Goal: Task Accomplishment & Management: Complete application form

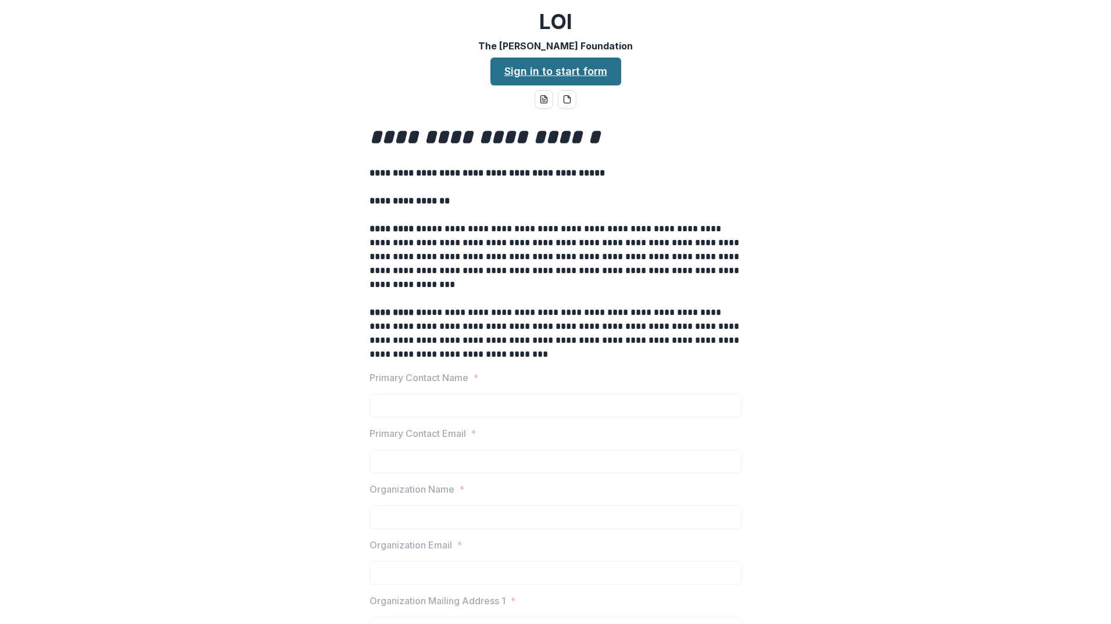
click at [540, 75] on link "Sign in to start form" at bounding box center [556, 72] width 131 height 28
click at [524, 76] on link "Sign in to start form" at bounding box center [556, 72] width 131 height 28
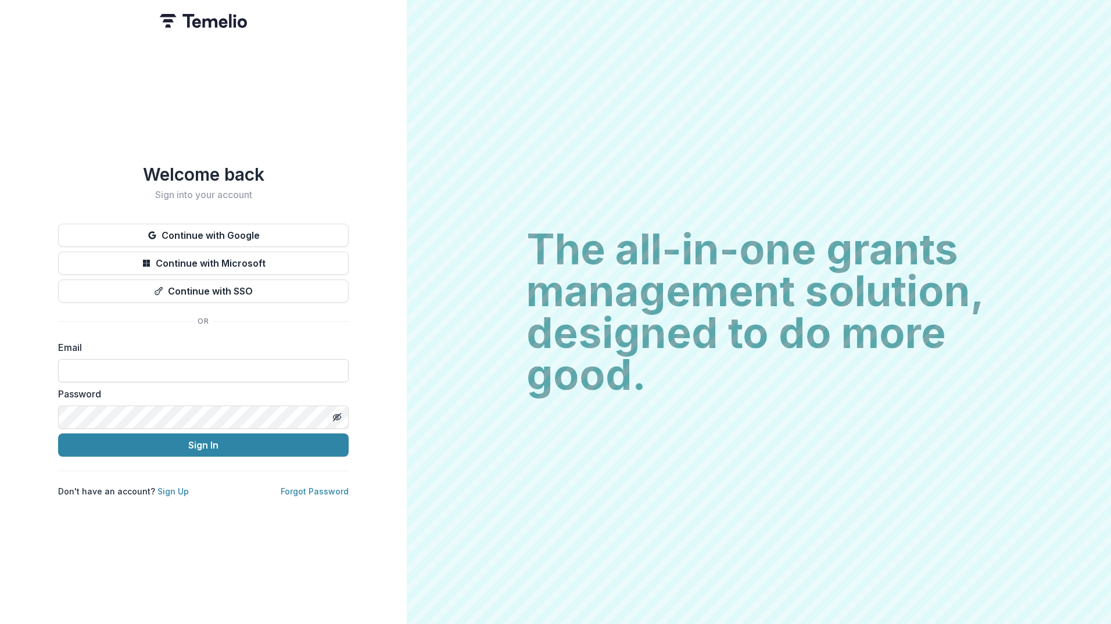
click at [249, 369] on input at bounding box center [203, 370] width 291 height 23
click at [334, 341] on label "Email" at bounding box center [200, 348] width 284 height 14
click at [257, 363] on input at bounding box center [203, 370] width 291 height 23
click at [299, 323] on div "Welcome back Sign into your account Continue with Google Continue with Microsof…" at bounding box center [203, 331] width 291 height 334
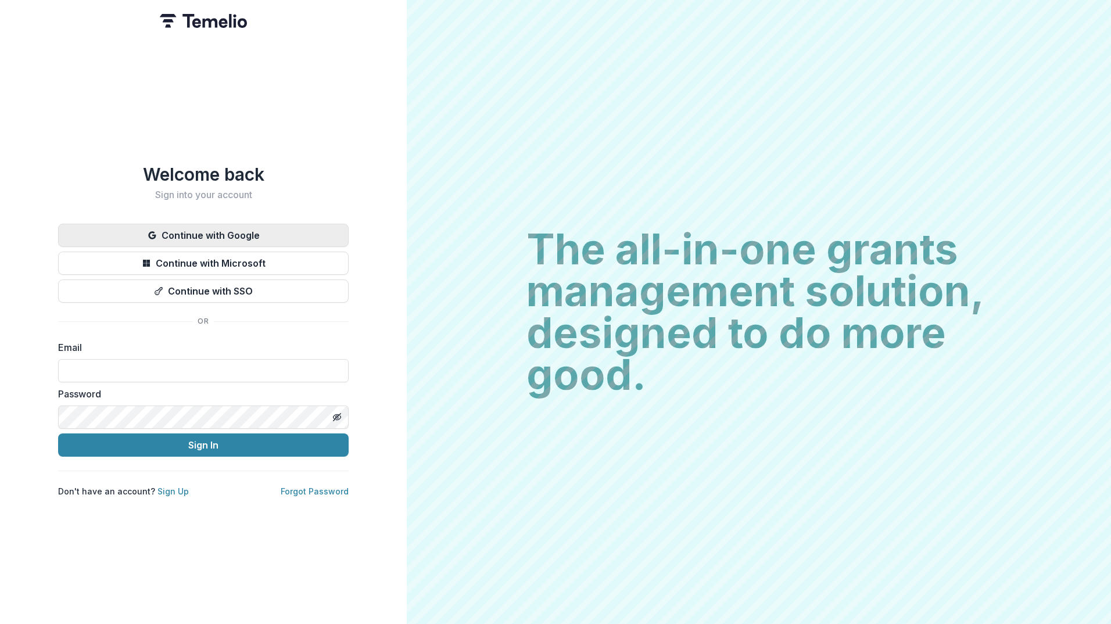
click at [289, 231] on button "Continue with Google" at bounding box center [203, 235] width 291 height 23
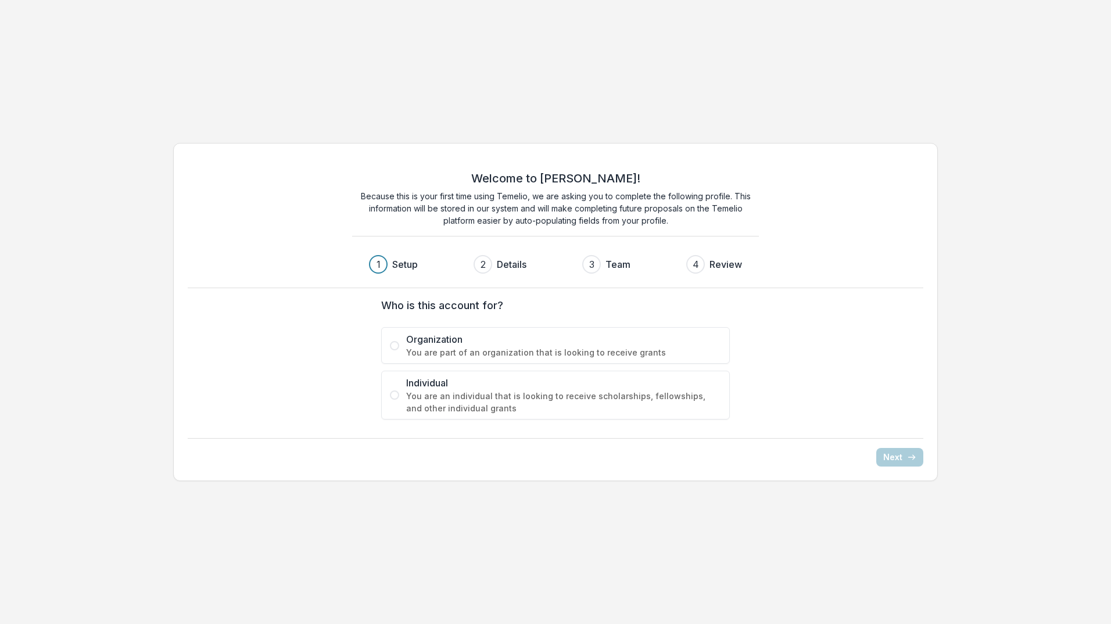
click at [393, 345] on span at bounding box center [394, 345] width 9 height 9
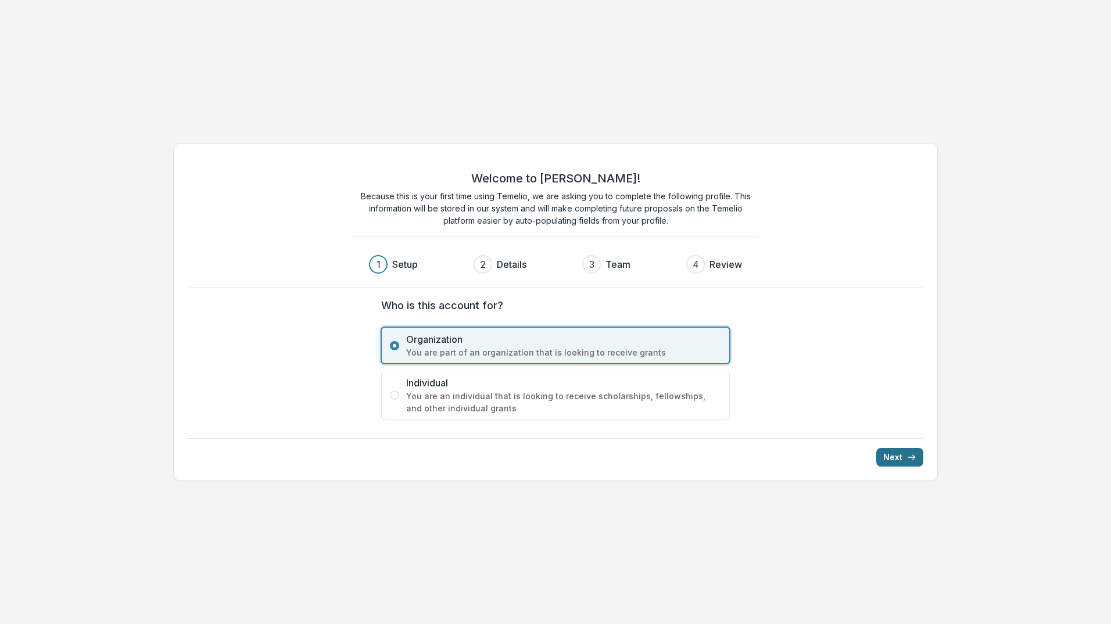
click at [889, 457] on button "Next" at bounding box center [900, 457] width 47 height 19
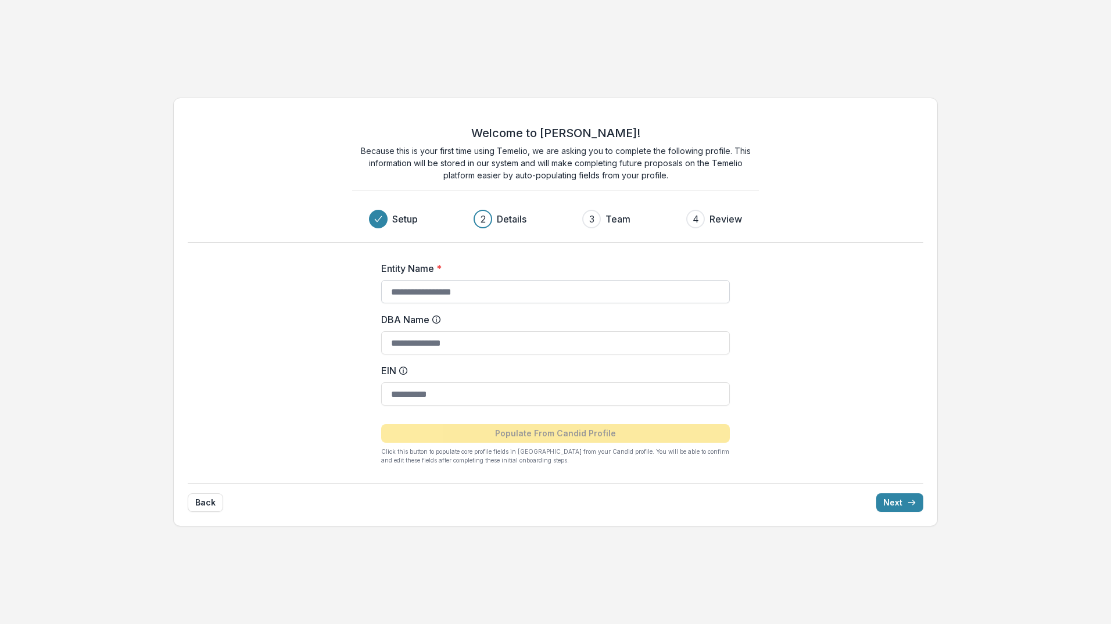
click at [445, 294] on input "Entity Name *" at bounding box center [555, 291] width 349 height 23
click at [476, 376] on label "EIN" at bounding box center [552, 371] width 342 height 14
click at [476, 382] on input "EIN" at bounding box center [555, 393] width 349 height 23
